Goal: Transaction & Acquisition: Purchase product/service

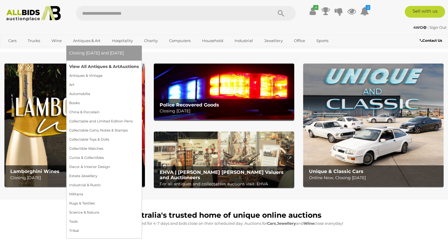
click at [82, 66] on link "View All Antiques & Art Auctions" at bounding box center [104, 66] width 70 height 9
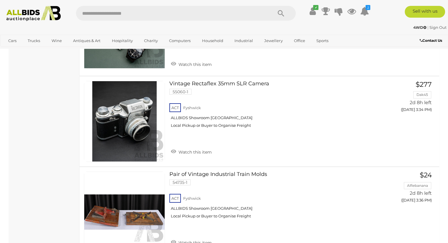
scroll to position [2062, 0]
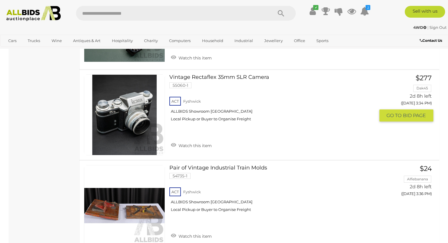
click at [125, 98] on link at bounding box center [124, 115] width 81 height 81
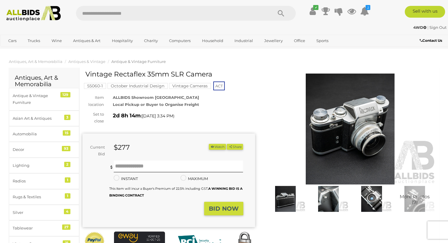
scroll to position [29, 0]
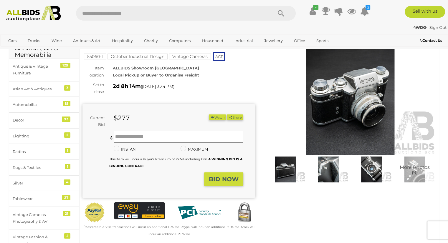
click at [338, 117] on img at bounding box center [350, 99] width 173 height 111
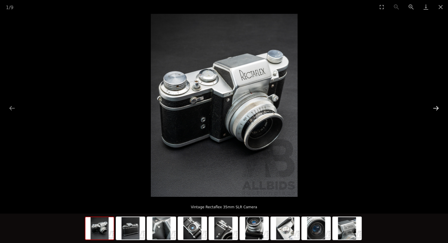
click at [436, 106] on button "Next slide" at bounding box center [436, 107] width 12 height 11
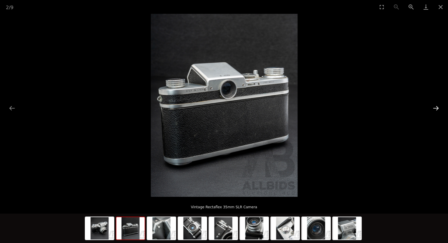
click at [438, 105] on button "Next slide" at bounding box center [436, 107] width 12 height 11
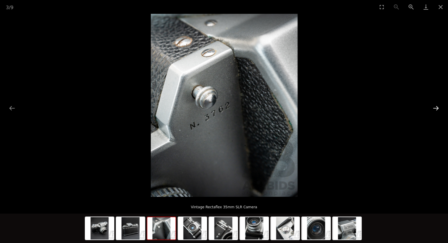
click at [439, 105] on button "Next slide" at bounding box center [436, 107] width 12 height 11
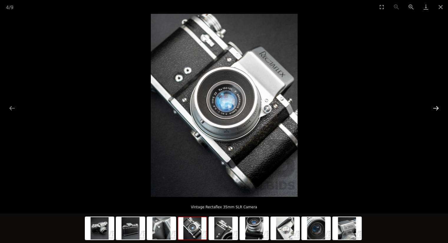
click at [440, 105] on button "Next slide" at bounding box center [436, 107] width 12 height 11
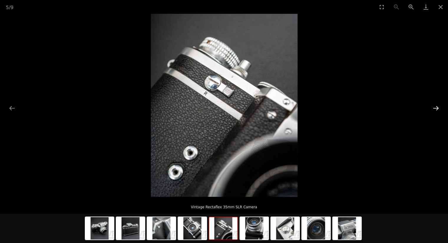
click at [440, 105] on button "Next slide" at bounding box center [436, 107] width 12 height 11
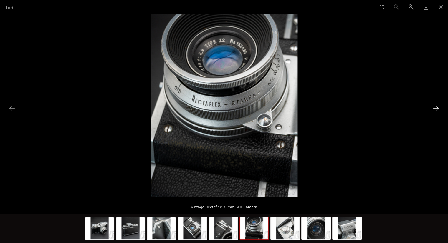
click at [440, 105] on button "Next slide" at bounding box center [436, 107] width 12 height 11
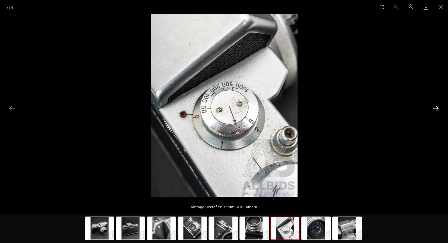
click at [441, 105] on button "Next slide" at bounding box center [436, 107] width 12 height 11
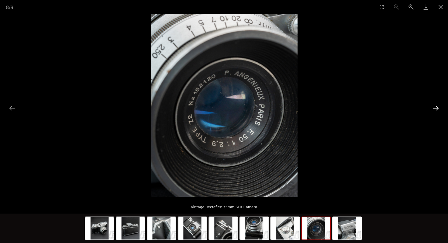
click at [441, 105] on button "Next slide" at bounding box center [436, 107] width 12 height 11
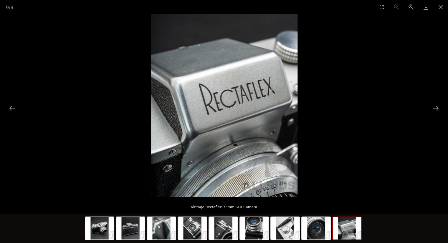
click at [442, 105] on div at bounding box center [224, 105] width 448 height 183
click at [436, 106] on button "Next slide" at bounding box center [436, 107] width 12 height 11
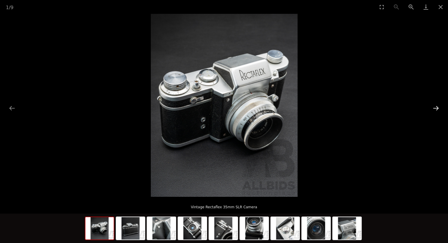
click at [436, 107] on button "Next slide" at bounding box center [436, 107] width 12 height 11
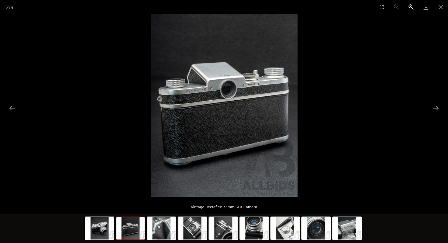
click at [411, 5] on button "Zoom in" at bounding box center [411, 7] width 15 height 14
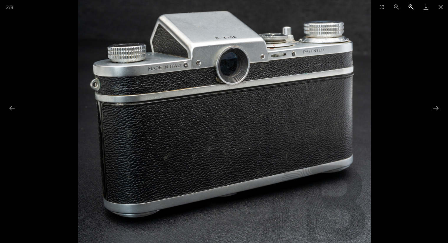
click at [411, 5] on button "Zoom in" at bounding box center [411, 7] width 15 height 14
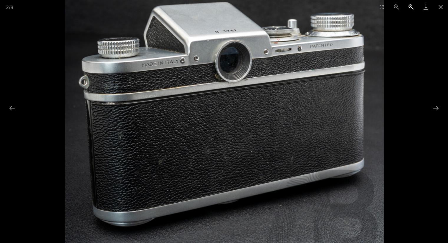
click at [411, 5] on button "Zoom in" at bounding box center [411, 7] width 15 height 14
click at [436, 105] on button "Next slide" at bounding box center [436, 107] width 12 height 11
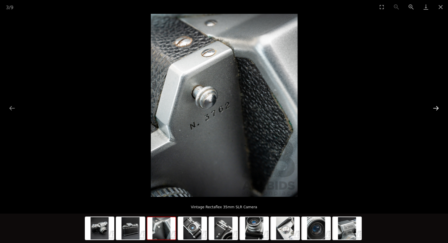
click at [436, 105] on button "Next slide" at bounding box center [436, 107] width 12 height 11
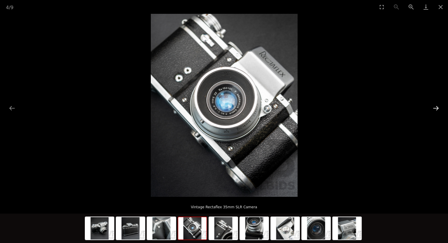
click at [439, 105] on button "Next slide" at bounding box center [436, 107] width 12 height 11
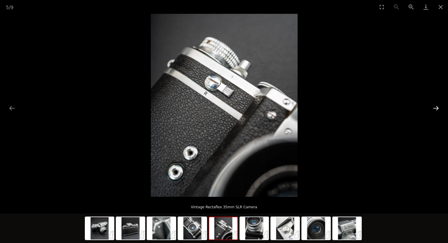
click at [439, 105] on button "Next slide" at bounding box center [436, 107] width 12 height 11
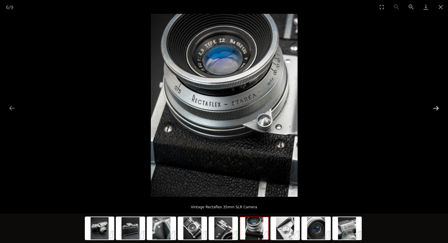
click at [439, 105] on button "Next slide" at bounding box center [436, 107] width 12 height 11
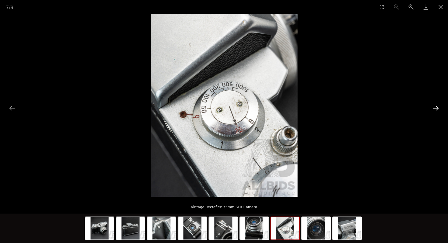
click at [436, 107] on button "Next slide" at bounding box center [436, 107] width 12 height 11
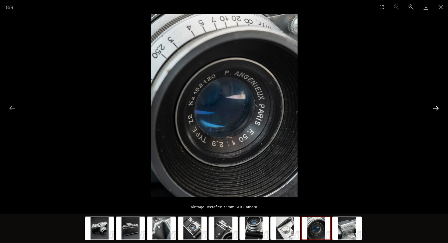
click at [436, 107] on button "Next slide" at bounding box center [436, 107] width 12 height 11
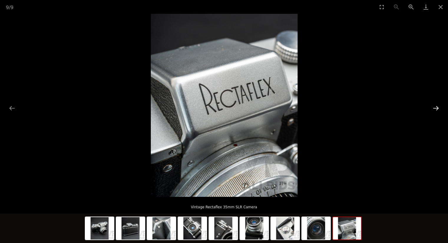
click at [436, 107] on button "Next slide" at bounding box center [436, 107] width 12 height 11
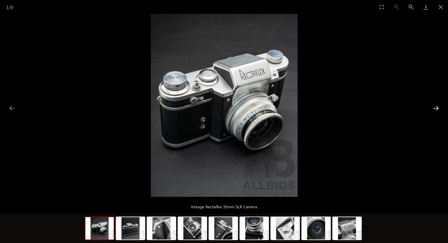
click at [437, 107] on button "Next slide" at bounding box center [436, 107] width 12 height 11
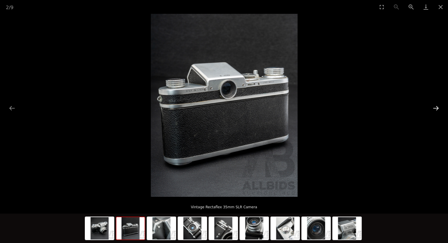
click at [437, 107] on button "Next slide" at bounding box center [436, 107] width 12 height 11
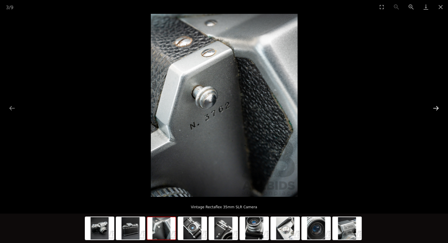
click at [437, 107] on button "Next slide" at bounding box center [436, 107] width 12 height 11
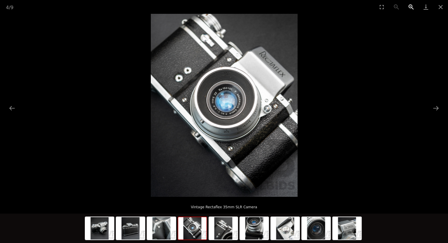
click at [408, 6] on button "Zoom in" at bounding box center [411, 7] width 15 height 14
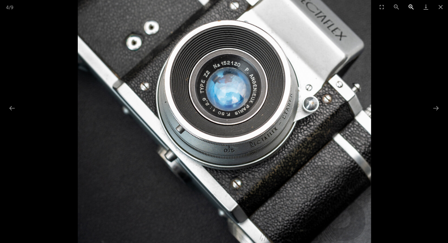
click at [409, 6] on button "Zoom in" at bounding box center [411, 7] width 15 height 14
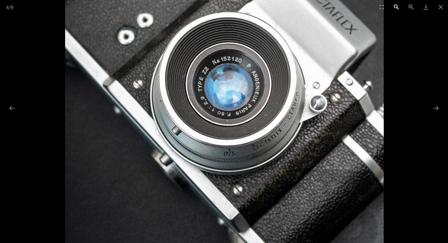
click at [397, 5] on button "Zoom out" at bounding box center [396, 7] width 15 height 14
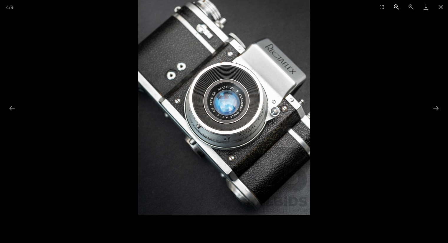
click at [397, 5] on button "Zoom out" at bounding box center [396, 7] width 15 height 14
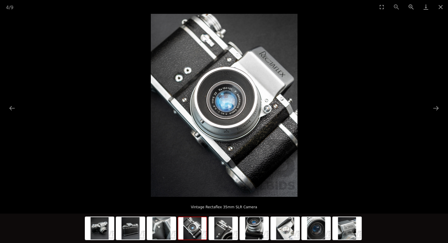
click at [397, 5] on div "4 / 9" at bounding box center [224, 7] width 448 height 14
click at [436, 107] on button "Next slide" at bounding box center [436, 107] width 12 height 11
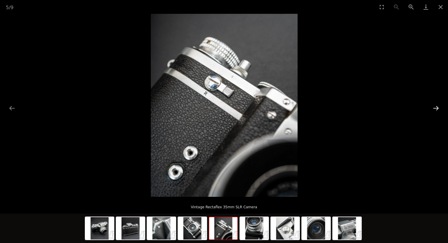
click at [438, 107] on button "Next slide" at bounding box center [436, 107] width 12 height 11
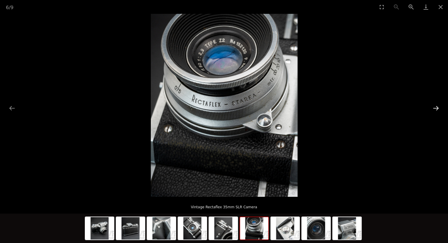
click at [438, 107] on button "Next slide" at bounding box center [436, 107] width 12 height 11
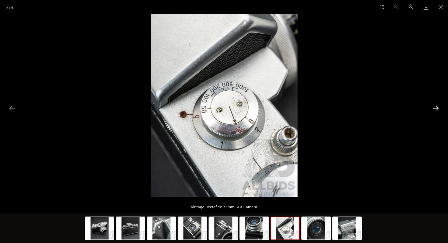
click at [438, 107] on button "Next slide" at bounding box center [436, 107] width 12 height 11
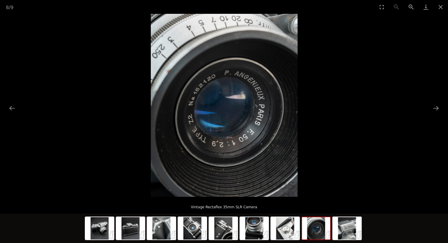
click at [443, 106] on picture at bounding box center [224, 105] width 448 height 183
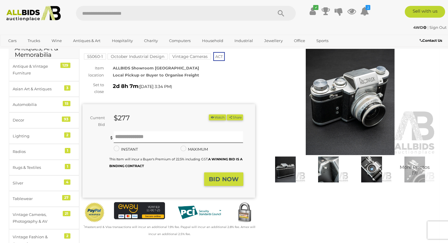
click at [377, 105] on img at bounding box center [350, 99] width 173 height 111
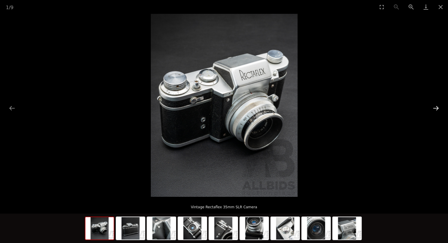
click at [432, 108] on button "Next slide" at bounding box center [436, 107] width 12 height 11
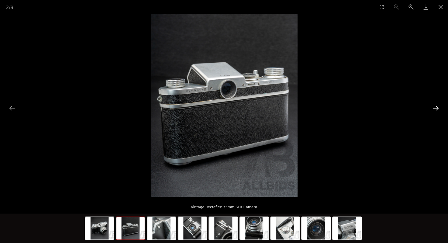
click at [433, 108] on button "Next slide" at bounding box center [436, 107] width 12 height 11
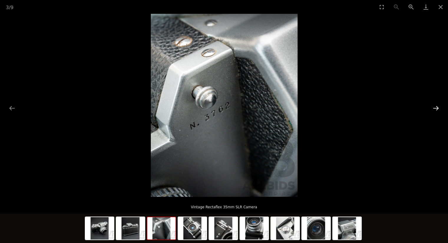
click at [433, 108] on button "Next slide" at bounding box center [436, 107] width 12 height 11
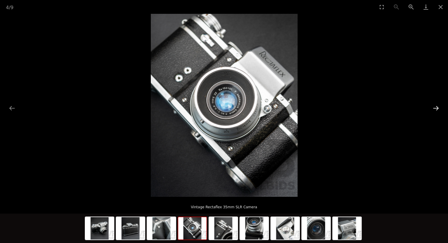
click at [433, 108] on button "Next slide" at bounding box center [436, 107] width 12 height 11
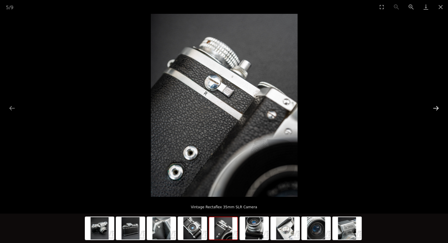
click at [433, 108] on button "Next slide" at bounding box center [436, 107] width 12 height 11
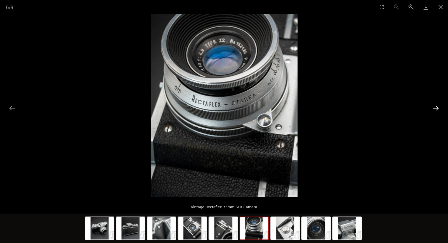
click at [433, 108] on button "Next slide" at bounding box center [436, 107] width 12 height 11
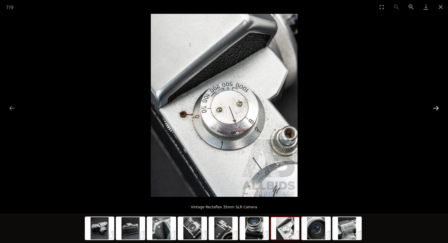
click at [433, 107] on button "Next slide" at bounding box center [436, 107] width 12 height 11
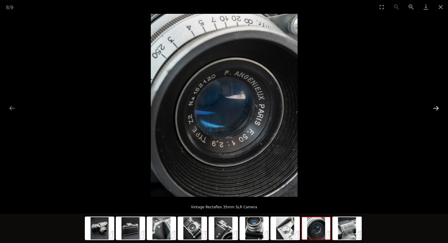
click at [434, 107] on button "Next slide" at bounding box center [436, 107] width 12 height 11
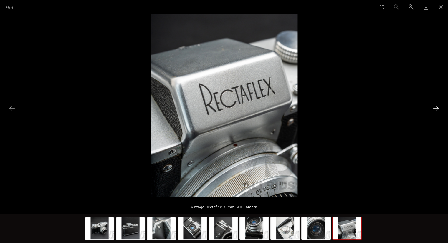
click at [435, 107] on button "Next slide" at bounding box center [436, 107] width 12 height 11
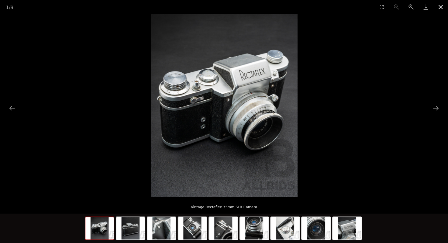
click at [441, 9] on button "Close gallery" at bounding box center [440, 7] width 15 height 14
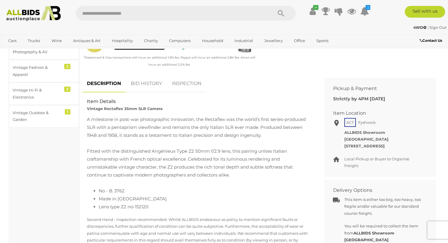
scroll to position [124, 0]
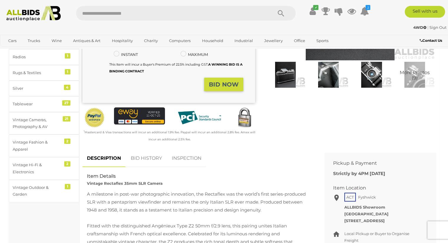
click at [145, 158] on link "BID HISTORY" at bounding box center [146, 158] width 40 height 17
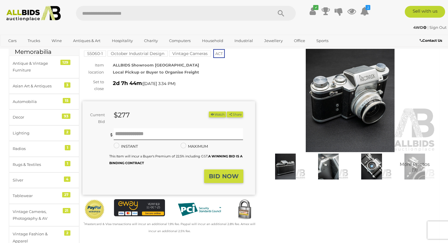
scroll to position [0, 0]
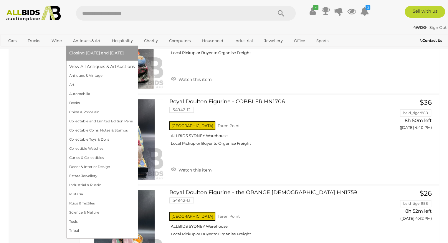
scroll to position [2094, 0]
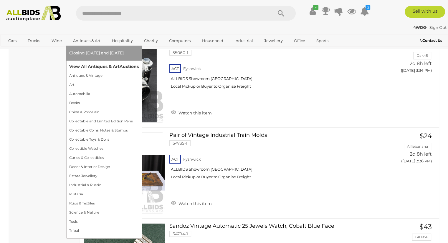
click at [100, 67] on link "View All Antiques & Art Auctions" at bounding box center [104, 66] width 70 height 9
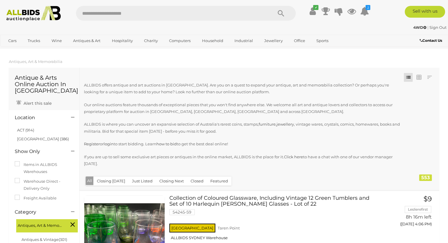
click at [87, 14] on input "text" at bounding box center [171, 13] width 191 height 15
type input "******"
click at [282, 10] on icon "Search" at bounding box center [281, 13] width 6 height 9
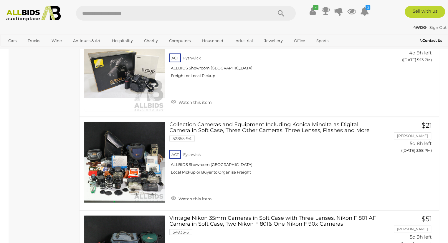
scroll to position [1443, 0]
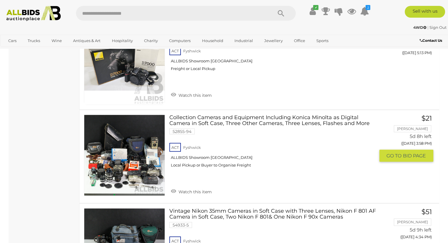
click at [132, 159] on link at bounding box center [124, 155] width 81 height 81
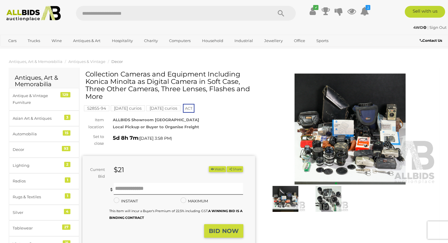
click at [312, 120] on img at bounding box center [350, 129] width 173 height 111
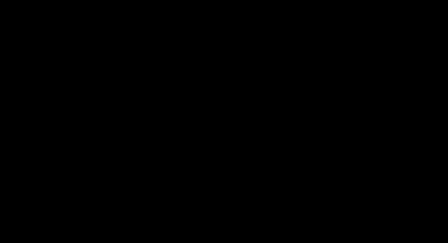
click at [312, 120] on picture at bounding box center [224, 106] width 224 height 92
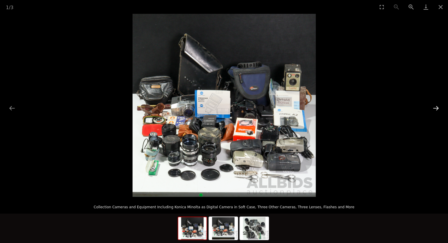
click at [439, 106] on button "Next slide" at bounding box center [436, 107] width 12 height 11
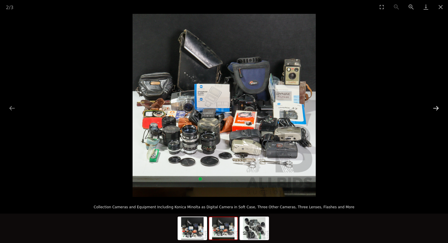
click at [439, 106] on button "Next slide" at bounding box center [436, 107] width 12 height 11
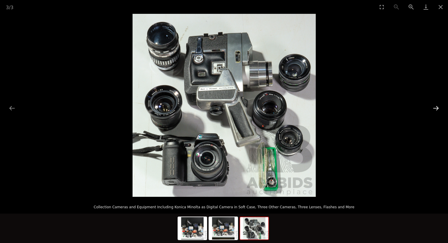
click at [439, 106] on button "Next slide" at bounding box center [436, 107] width 12 height 11
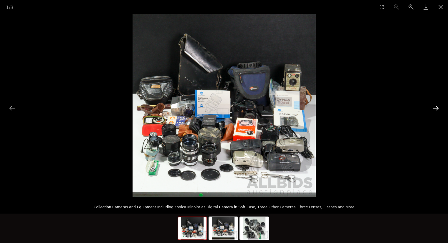
click at [439, 106] on button "Next slide" at bounding box center [436, 107] width 12 height 11
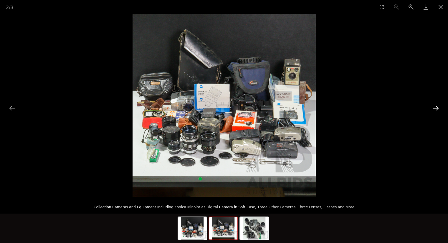
click at [439, 106] on button "Next slide" at bounding box center [436, 107] width 12 height 11
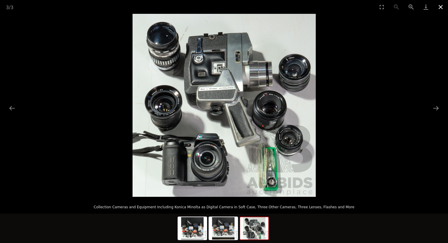
click at [440, 5] on button "Close gallery" at bounding box center [440, 7] width 15 height 14
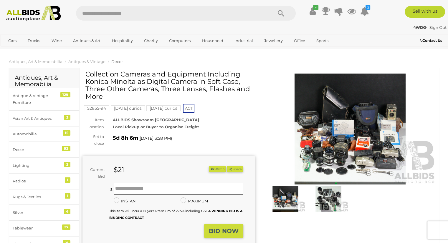
click at [358, 123] on img at bounding box center [350, 129] width 173 height 111
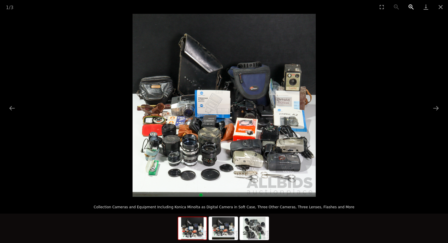
click at [409, 6] on button "Zoom in" at bounding box center [411, 7] width 15 height 14
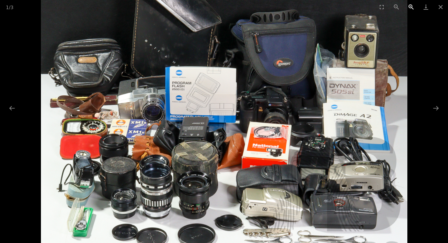
click at [409, 6] on button "Zoom in" at bounding box center [411, 7] width 15 height 14
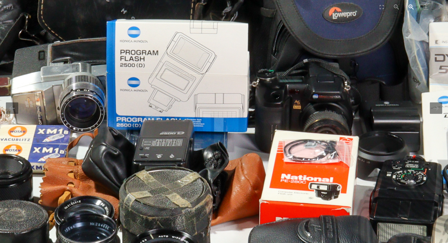
click at [409, 6] on button "Zoom in" at bounding box center [411, 7] width 15 height 14
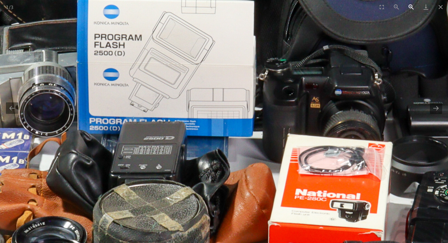
click at [409, 6] on button "Zoom in" at bounding box center [411, 7] width 15 height 14
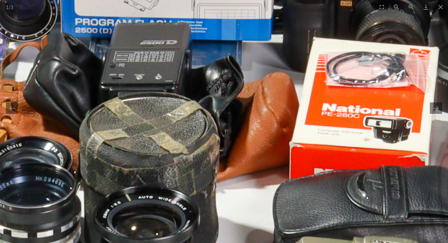
drag, startPoint x: 439, startPoint y: 86, endPoint x: 452, endPoint y: -14, distance: 100.9
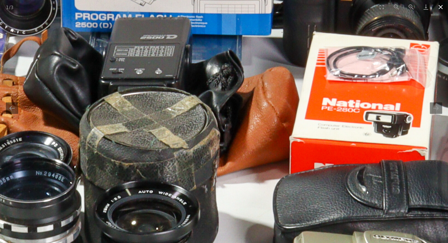
click at [442, 7] on button "Close gallery" at bounding box center [440, 7] width 15 height 14
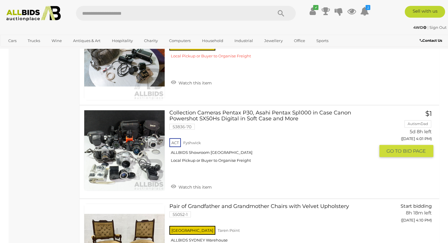
scroll to position [1755, 0]
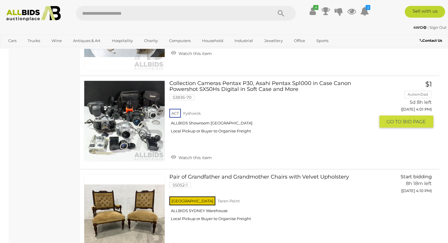
click at [132, 107] on link at bounding box center [124, 121] width 81 height 81
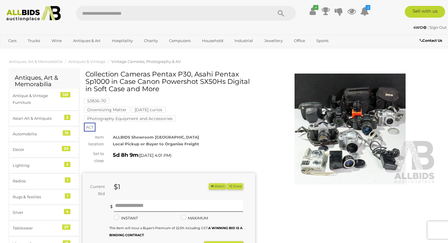
click at [290, 116] on img at bounding box center [350, 129] width 173 height 111
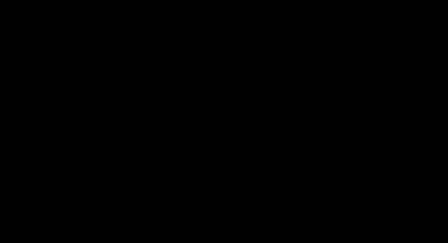
click at [291, 115] on picture at bounding box center [224, 120] width 224 height 106
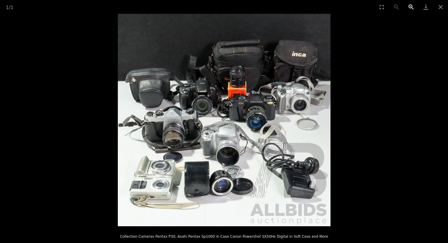
click at [411, 5] on button "Zoom in" at bounding box center [411, 7] width 15 height 14
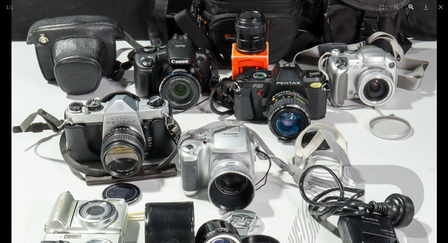
click at [411, 5] on button "Zoom in" at bounding box center [411, 7] width 15 height 14
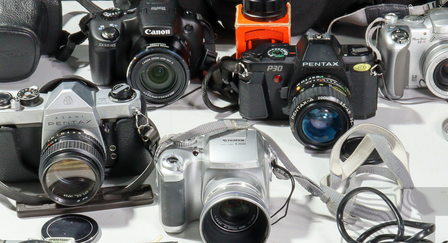
click at [411, 5] on button "Zoom in" at bounding box center [411, 7] width 15 height 14
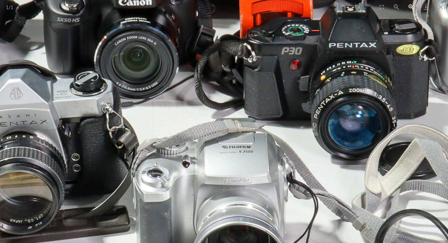
click at [411, 4] on button "Zoom in" at bounding box center [411, 7] width 15 height 14
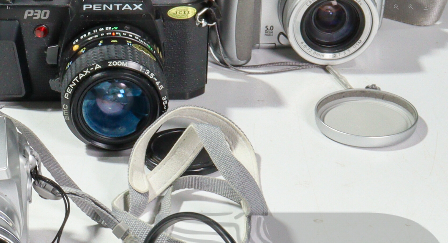
drag, startPoint x: 273, startPoint y: 159, endPoint x: 0, endPoint y: 149, distance: 273.5
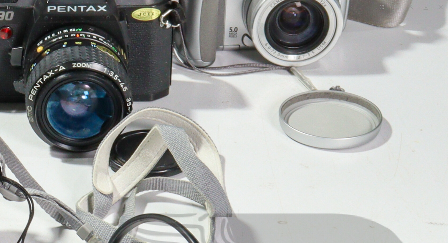
scroll to position [213, 0]
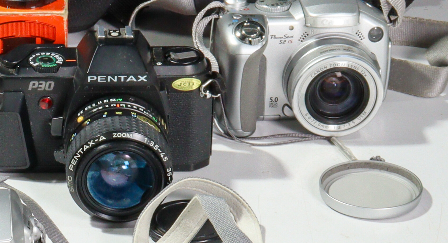
drag, startPoint x: 282, startPoint y: 153, endPoint x: 342, endPoint y: 252, distance: 115.1
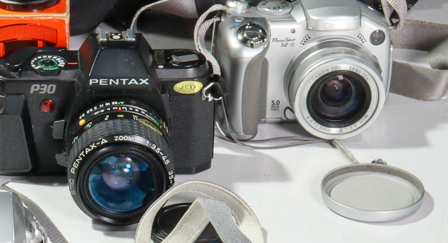
scroll to position [0, 0]
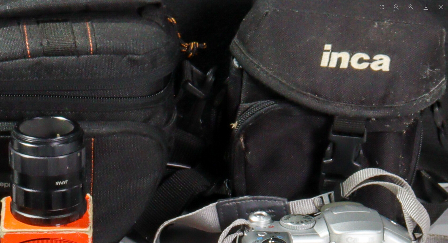
drag, startPoint x: 329, startPoint y: 43, endPoint x: 352, endPoint y: 254, distance: 213.0
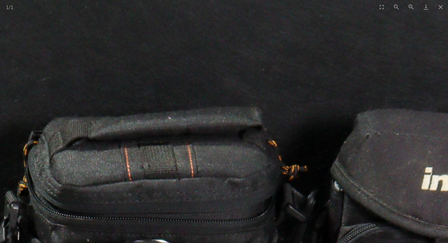
drag, startPoint x: 353, startPoint y: 58, endPoint x: 452, endPoint y: 0, distance: 115.2
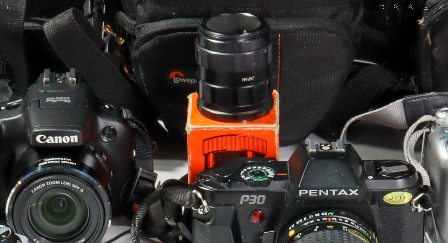
drag, startPoint x: 227, startPoint y: 177, endPoint x: 300, endPoint y: 30, distance: 163.6
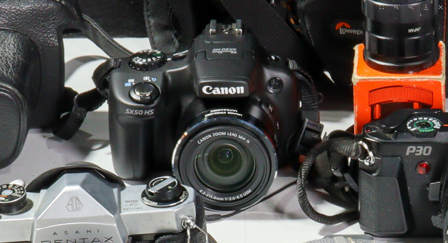
drag, startPoint x: 317, startPoint y: 32, endPoint x: 452, endPoint y: 115, distance: 159.4
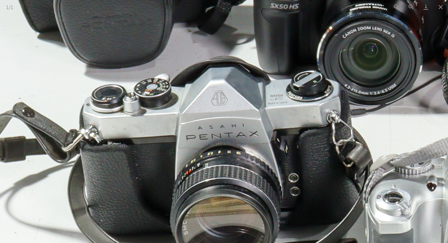
drag, startPoint x: 159, startPoint y: 109, endPoint x: 212, endPoint y: -26, distance: 144.9
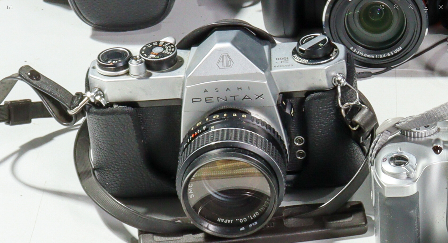
scroll to position [330, 0]
click at [395, 5] on button "Zoom out" at bounding box center [396, 7] width 15 height 14
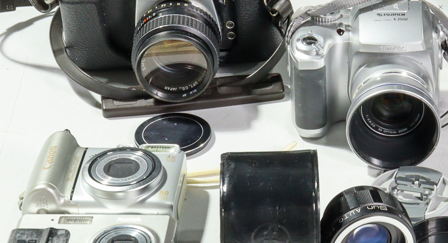
click at [395, 5] on button "Zoom out" at bounding box center [396, 7] width 15 height 14
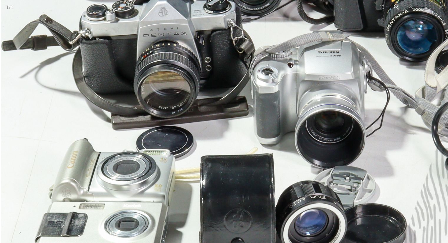
click at [396, 5] on button "Zoom out" at bounding box center [396, 7] width 15 height 14
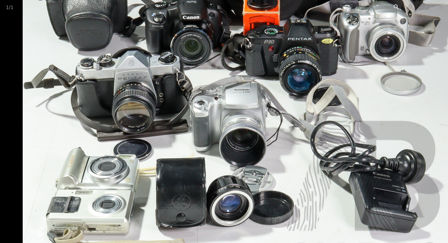
click at [396, 5] on button "Zoom out" at bounding box center [396, 7] width 15 height 14
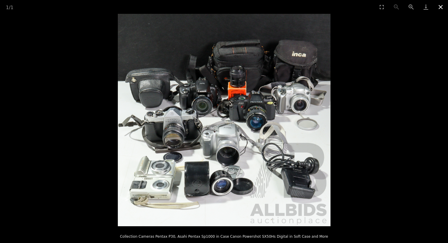
click at [443, 6] on button "Close gallery" at bounding box center [440, 7] width 15 height 14
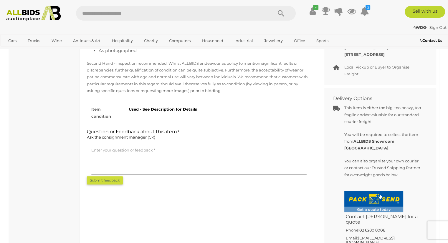
scroll to position [0, 0]
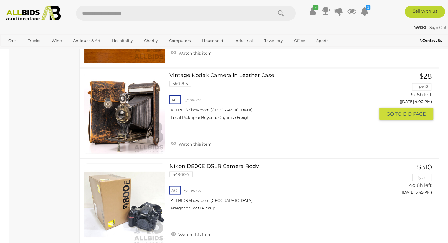
scroll to position [1002, 0]
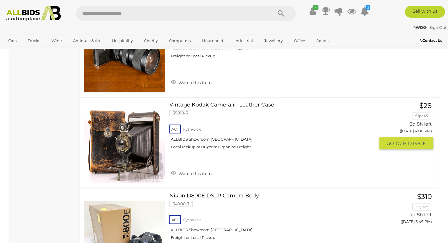
click at [133, 134] on link at bounding box center [124, 142] width 81 height 81
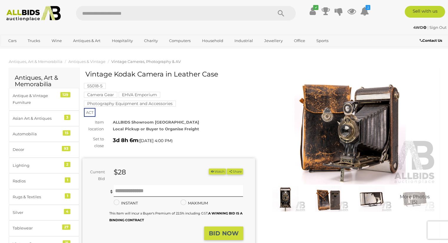
click at [328, 131] on img at bounding box center [350, 129] width 173 height 111
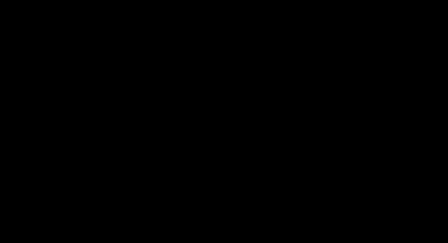
click at [328, 131] on picture at bounding box center [224, 106] width 224 height 92
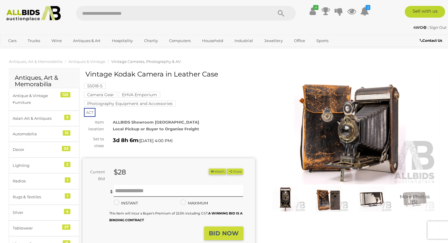
click at [328, 131] on img at bounding box center [350, 129] width 173 height 111
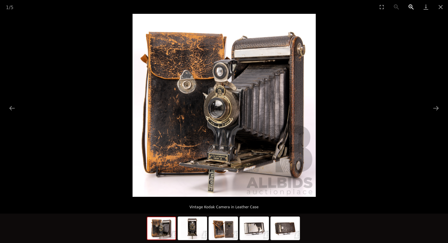
click at [411, 5] on button "Zoom in" at bounding box center [411, 7] width 15 height 14
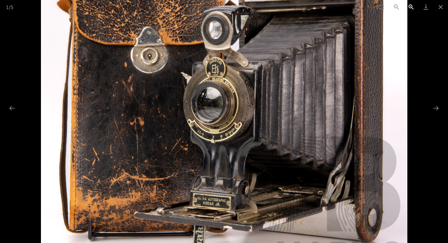
click at [411, 5] on button "Zoom in" at bounding box center [411, 7] width 15 height 14
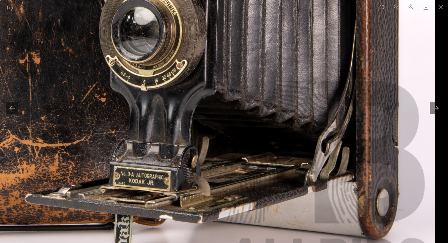
drag, startPoint x: 356, startPoint y: 77, endPoint x: 311, endPoint y: 51, distance: 51.8
click at [311, 51] on img at bounding box center [161, 22] width 550 height 550
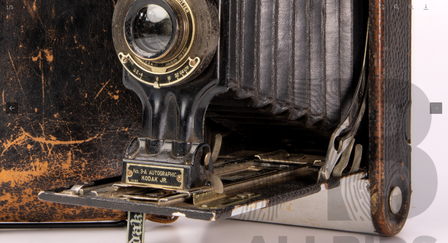
click at [442, 5] on button "Close gallery" at bounding box center [440, 7] width 15 height 14
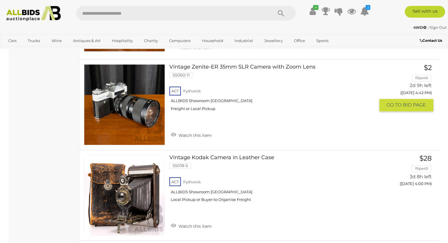
scroll to position [949, 0]
click at [188, 64] on link "Vintage Zenite-ER 35mm SLR Camera with Zoom Lens 55060-11 ACT Fyshwick Freight …" at bounding box center [274, 90] width 201 height 52
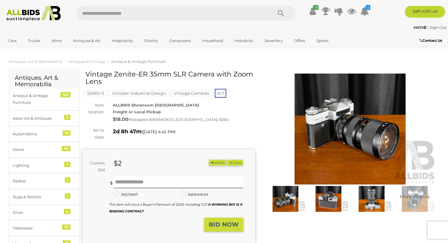
click at [359, 115] on img at bounding box center [350, 129] width 173 height 111
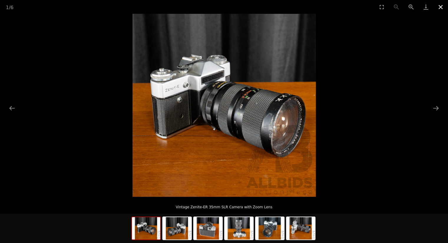
click at [441, 6] on button "Close gallery" at bounding box center [440, 7] width 15 height 14
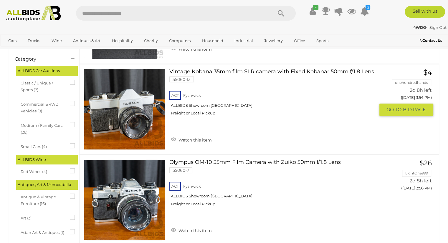
scroll to position [118, 0]
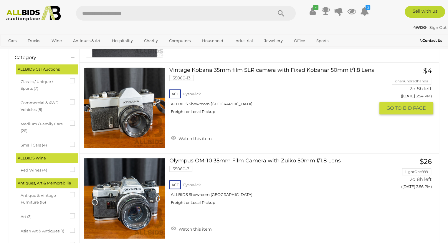
click at [137, 105] on link at bounding box center [124, 107] width 81 height 81
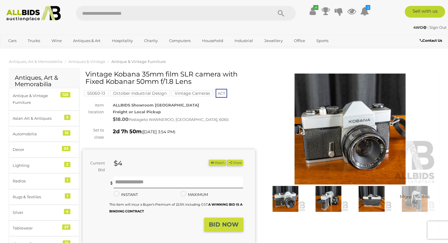
click at [355, 123] on img at bounding box center [350, 129] width 173 height 111
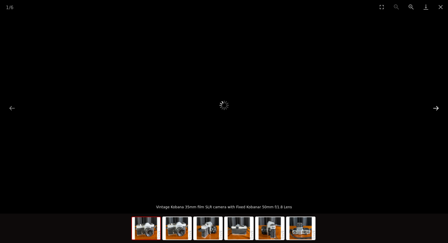
click at [436, 108] on button "Next slide" at bounding box center [436, 107] width 12 height 11
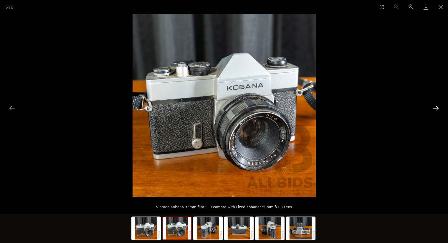
click at [435, 106] on button "Next slide" at bounding box center [436, 107] width 12 height 11
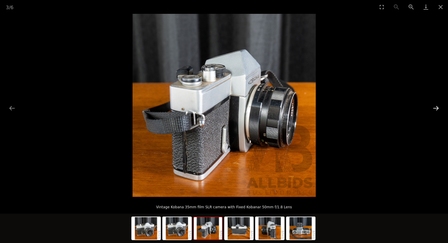
click at [435, 106] on button "Next slide" at bounding box center [436, 107] width 12 height 11
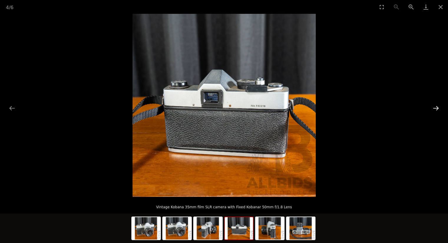
click at [435, 106] on button "Next slide" at bounding box center [436, 107] width 12 height 11
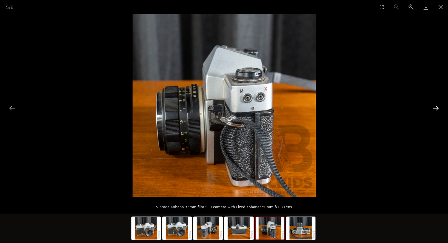
click at [437, 109] on button "Next slide" at bounding box center [436, 107] width 12 height 11
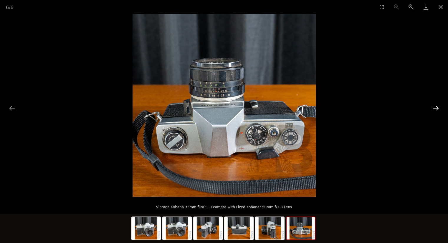
click at [437, 109] on button "Next slide" at bounding box center [436, 107] width 12 height 11
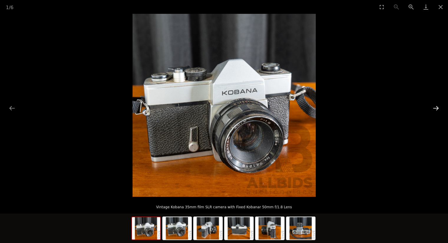
click at [437, 109] on button "Next slide" at bounding box center [436, 107] width 12 height 11
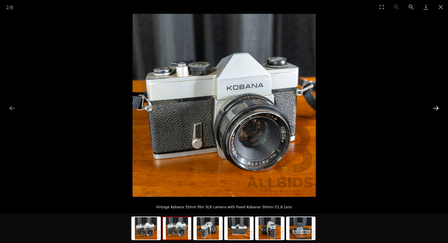
click at [437, 109] on button "Next slide" at bounding box center [436, 107] width 12 height 11
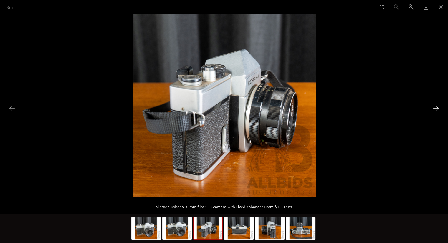
click at [437, 109] on button "Next slide" at bounding box center [436, 107] width 12 height 11
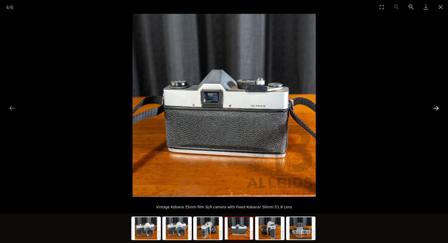
click at [437, 109] on button "Next slide" at bounding box center [436, 107] width 12 height 11
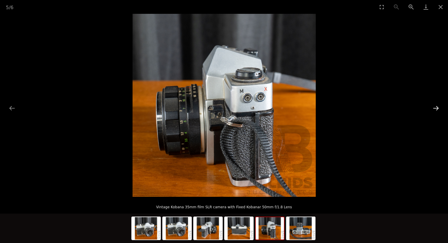
click at [437, 109] on button "Next slide" at bounding box center [436, 107] width 12 height 11
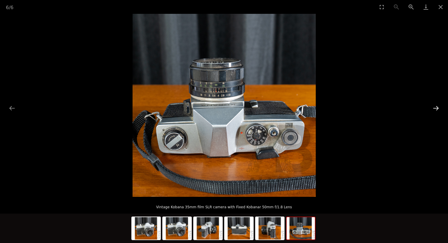
click at [438, 109] on button "Next slide" at bounding box center [436, 107] width 12 height 11
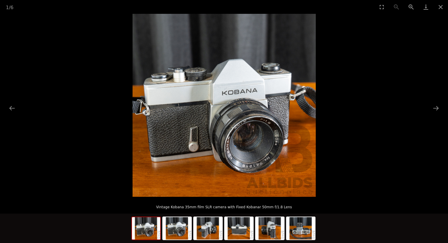
scroll to position [29, 0]
click at [436, 108] on button "Next slide" at bounding box center [436, 107] width 12 height 11
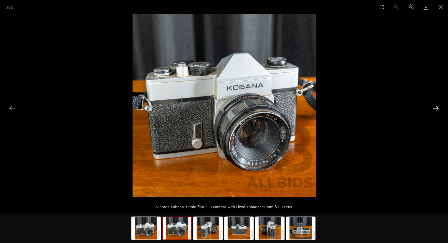
click at [437, 108] on button "Next slide" at bounding box center [436, 107] width 12 height 11
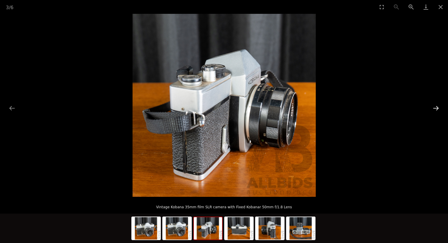
click at [437, 108] on button "Next slide" at bounding box center [436, 107] width 12 height 11
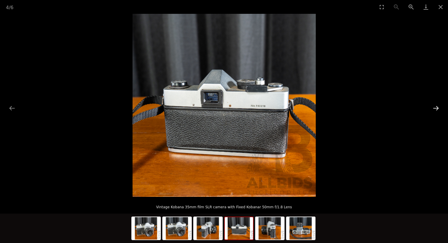
click at [437, 108] on button "Next slide" at bounding box center [436, 107] width 12 height 11
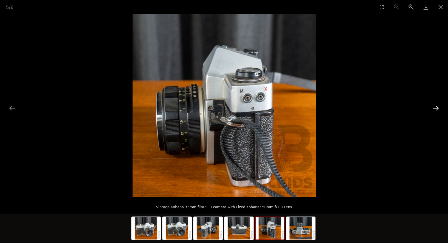
click at [437, 108] on button "Next slide" at bounding box center [436, 107] width 12 height 11
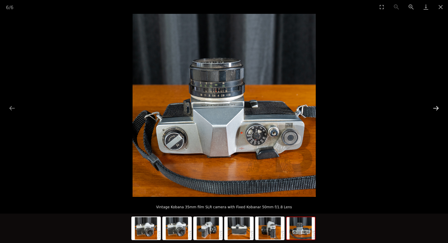
click at [437, 108] on button "Next slide" at bounding box center [436, 107] width 12 height 11
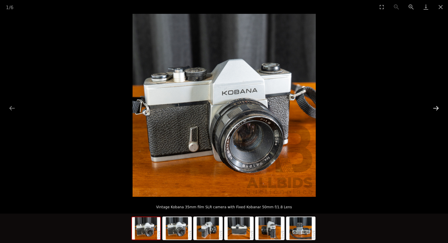
click at [437, 108] on button "Next slide" at bounding box center [436, 107] width 12 height 11
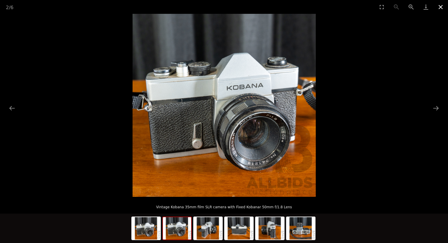
click at [443, 5] on button "Close gallery" at bounding box center [440, 7] width 15 height 14
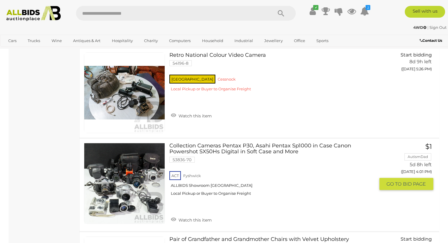
scroll to position [1679, 0]
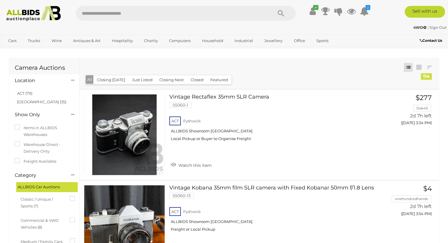
scroll to position [1679, 0]
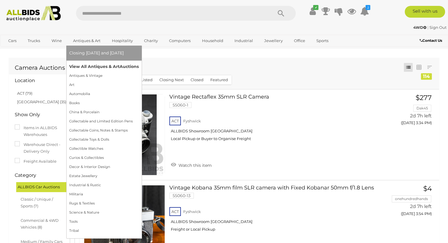
click at [108, 66] on link "View All Antiques & Art Auctions" at bounding box center [104, 66] width 70 height 9
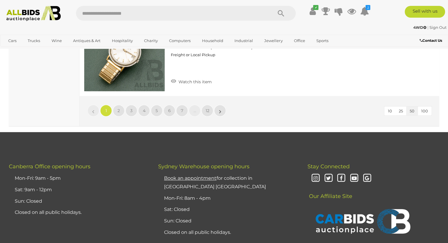
scroll to position [4704, 0]
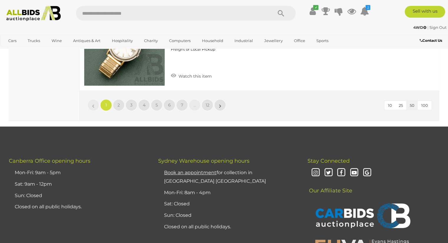
click at [423, 103] on span "100" at bounding box center [424, 105] width 7 height 5
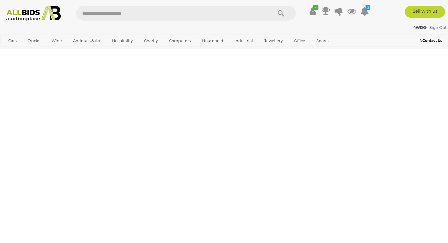
scroll to position [131, 0]
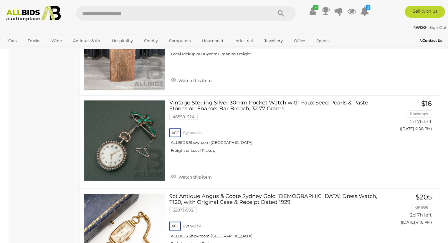
scroll to position [5161, 0]
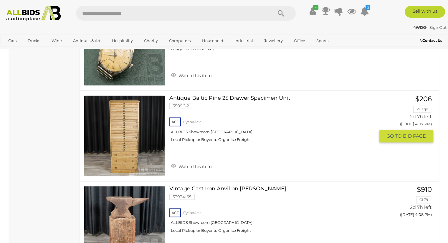
click at [136, 126] on link at bounding box center [124, 135] width 81 height 81
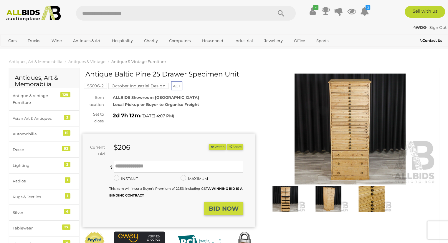
click at [287, 201] on img at bounding box center [285, 199] width 40 height 26
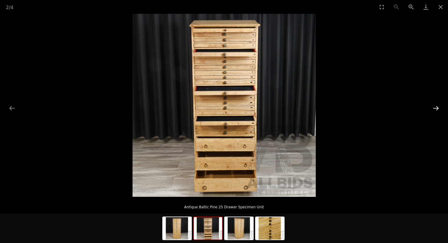
click at [435, 107] on button "Next slide" at bounding box center [436, 107] width 12 height 11
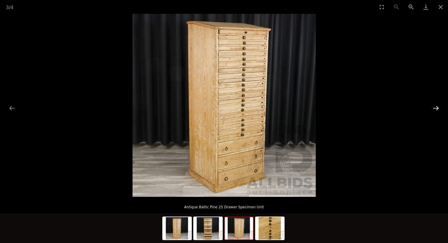
click at [435, 107] on button "Next slide" at bounding box center [436, 107] width 12 height 11
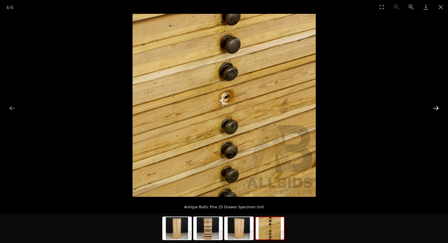
click at [435, 107] on button "Next slide" at bounding box center [436, 107] width 12 height 11
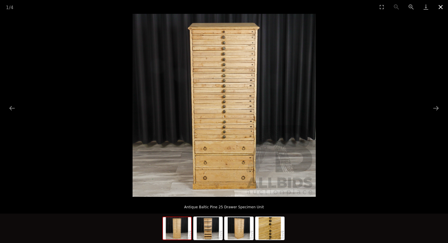
click at [441, 7] on button "Close gallery" at bounding box center [440, 7] width 15 height 14
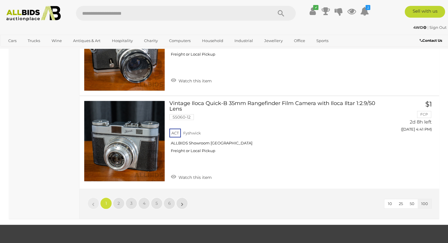
scroll to position [9181, 0]
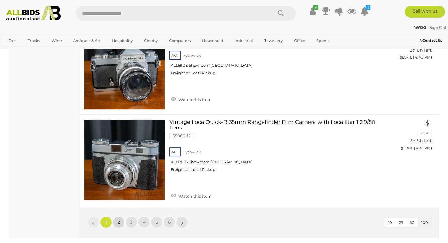
click at [120, 216] on link "2" at bounding box center [119, 222] width 12 height 12
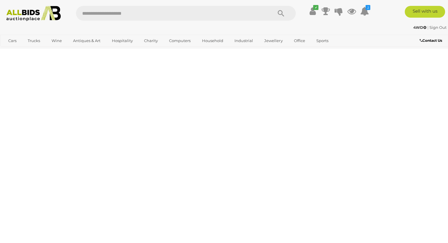
scroll to position [131, 0]
